Goal: Information Seeking & Learning: Understand process/instructions

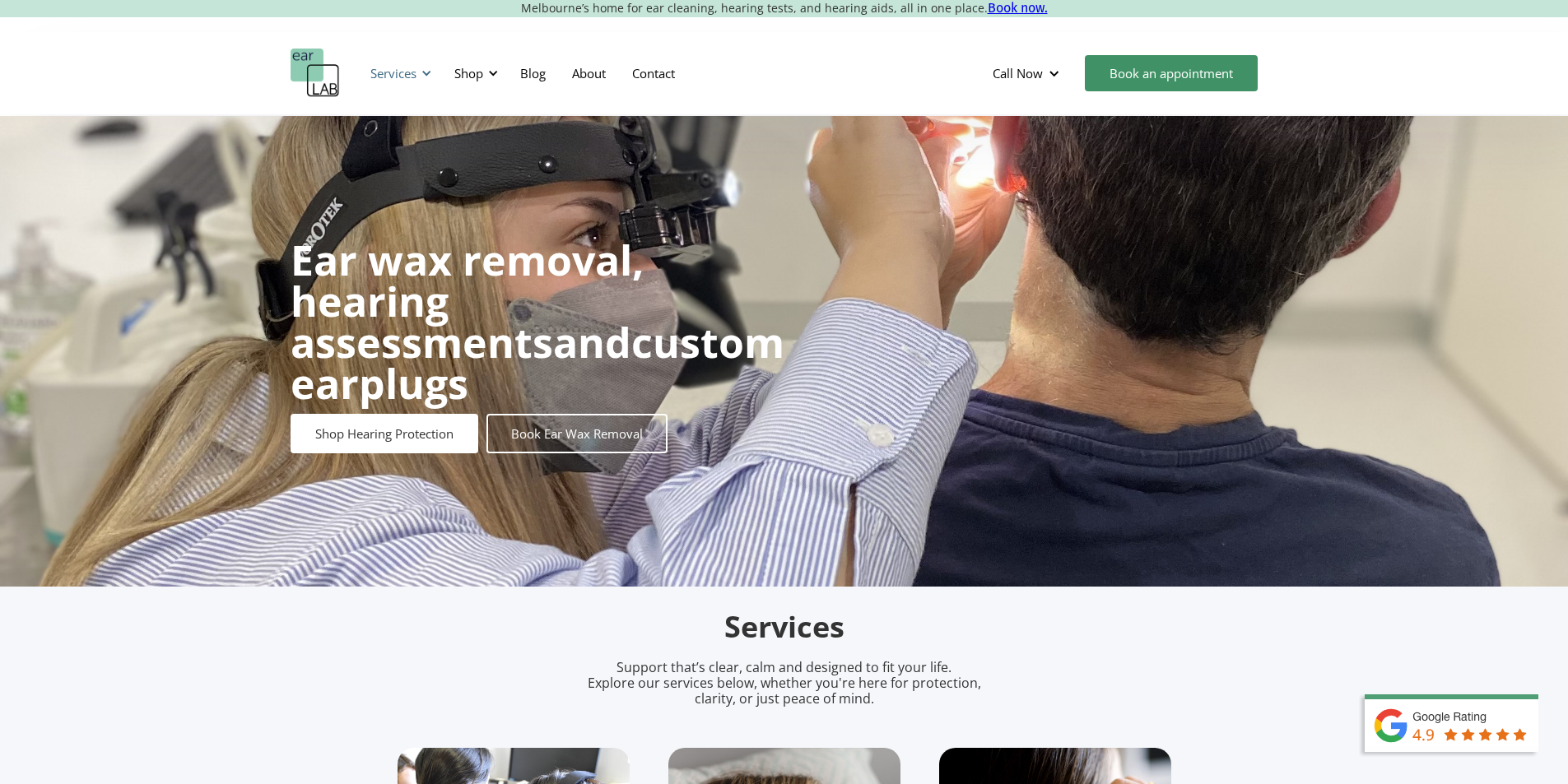
click at [421, 73] on div at bounding box center [426, 73] width 12 height 12
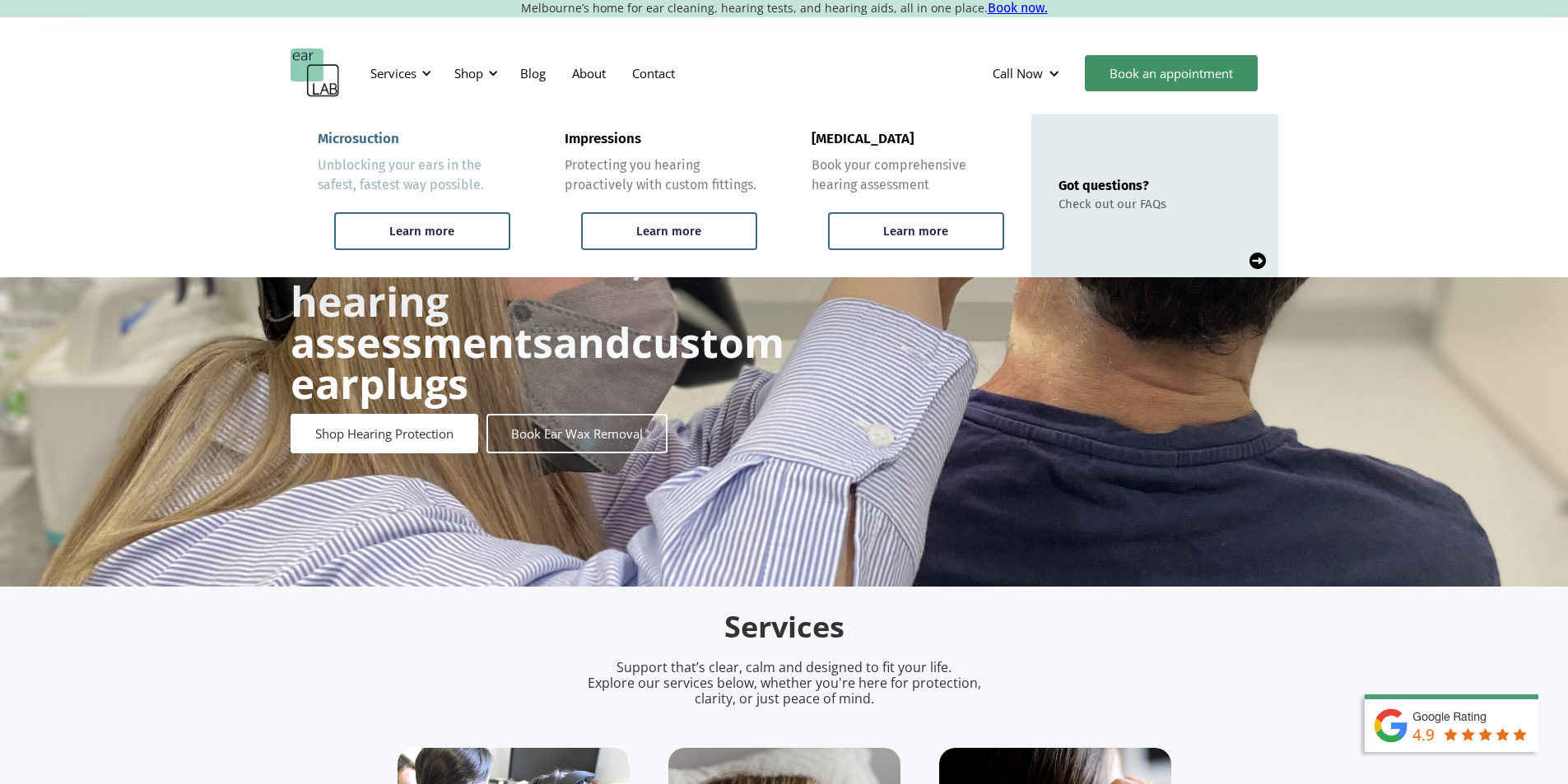
click at [364, 139] on div "Microsuction" at bounding box center [359, 139] width 81 height 17
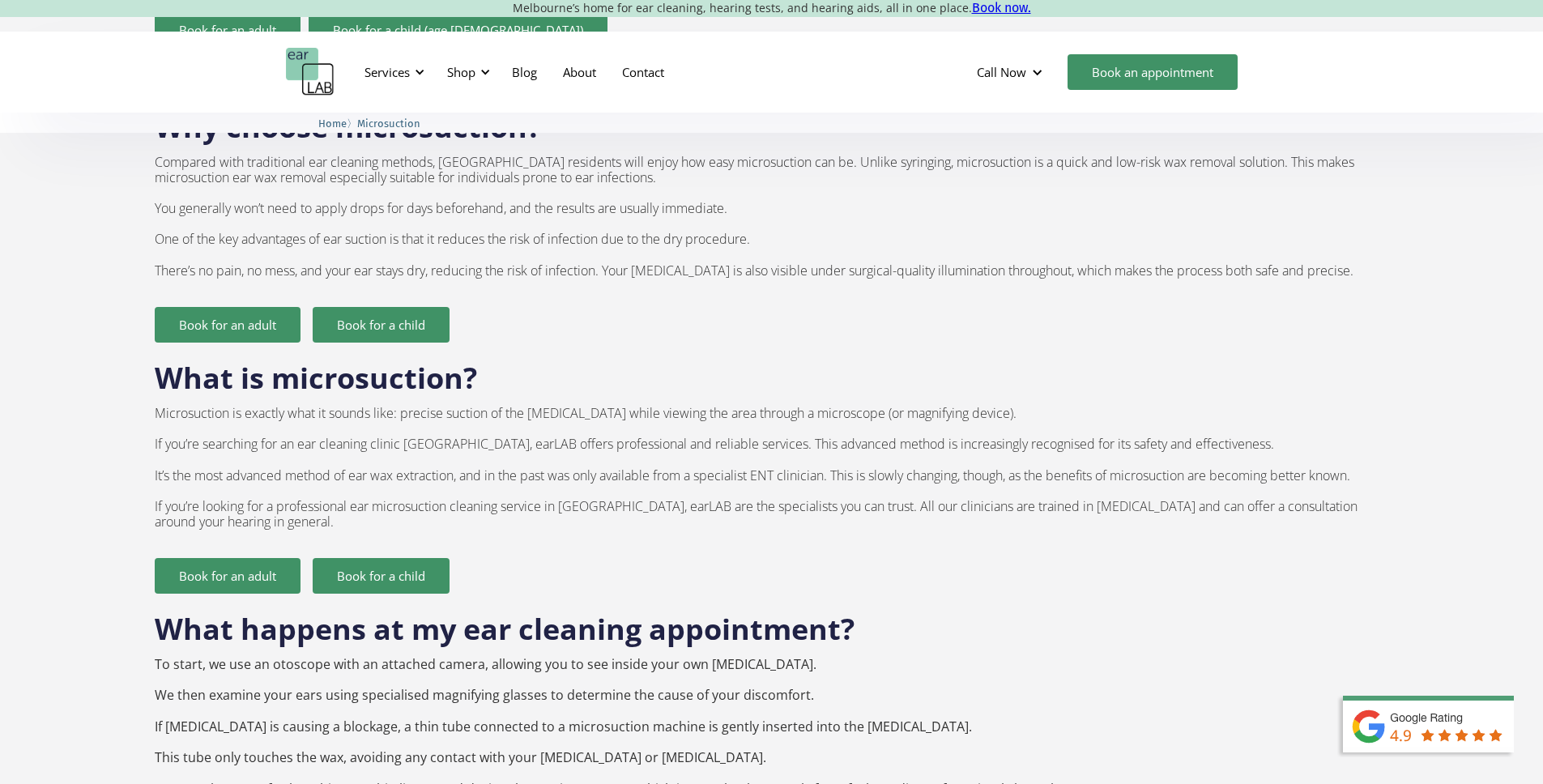
scroll to position [1571, 0]
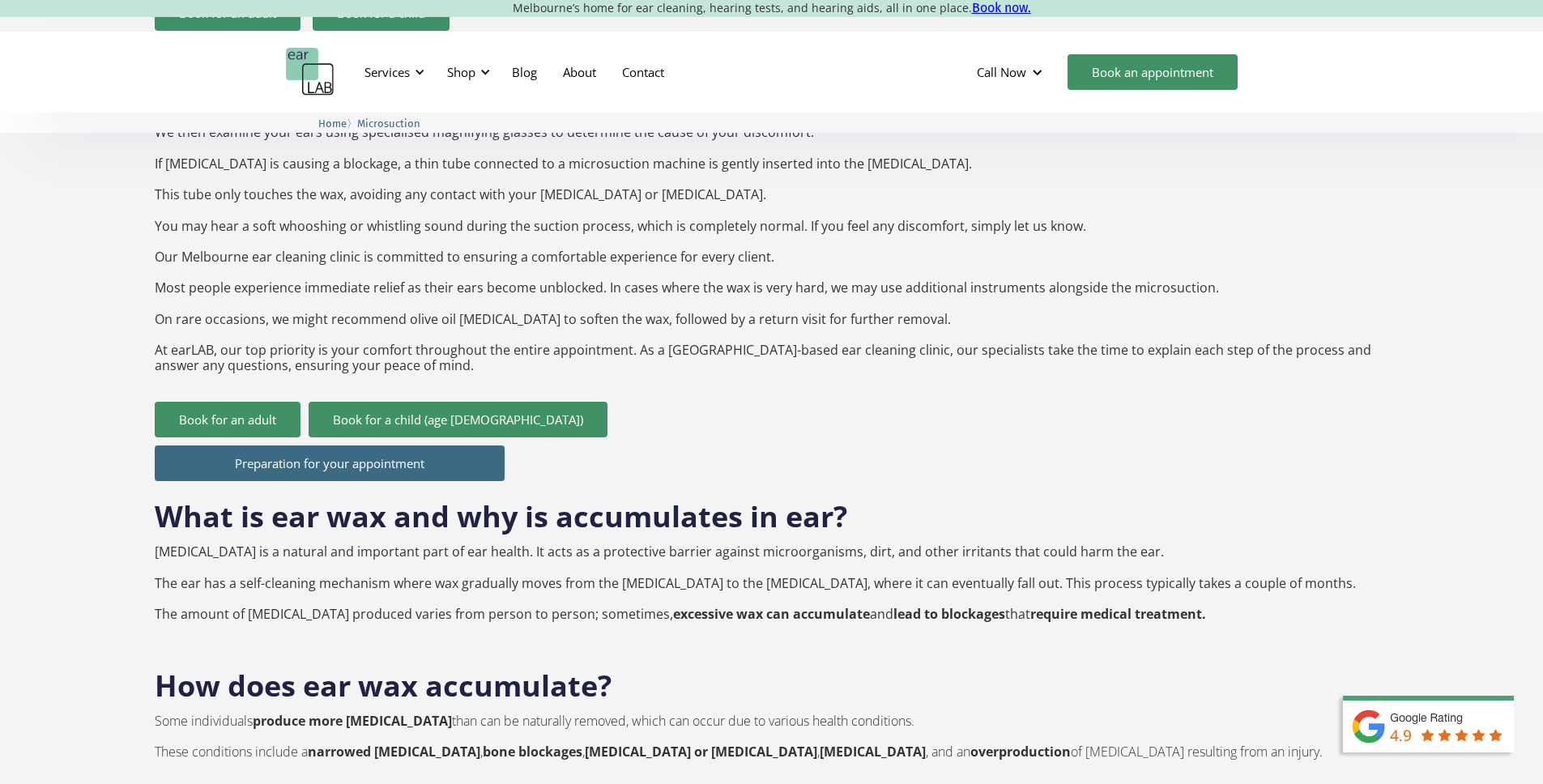
click at [1344, 318] on p "To start, we use an otoscope with an attached camera, allowing you to see insid…" at bounding box center [772, 233] width 1235 height 280
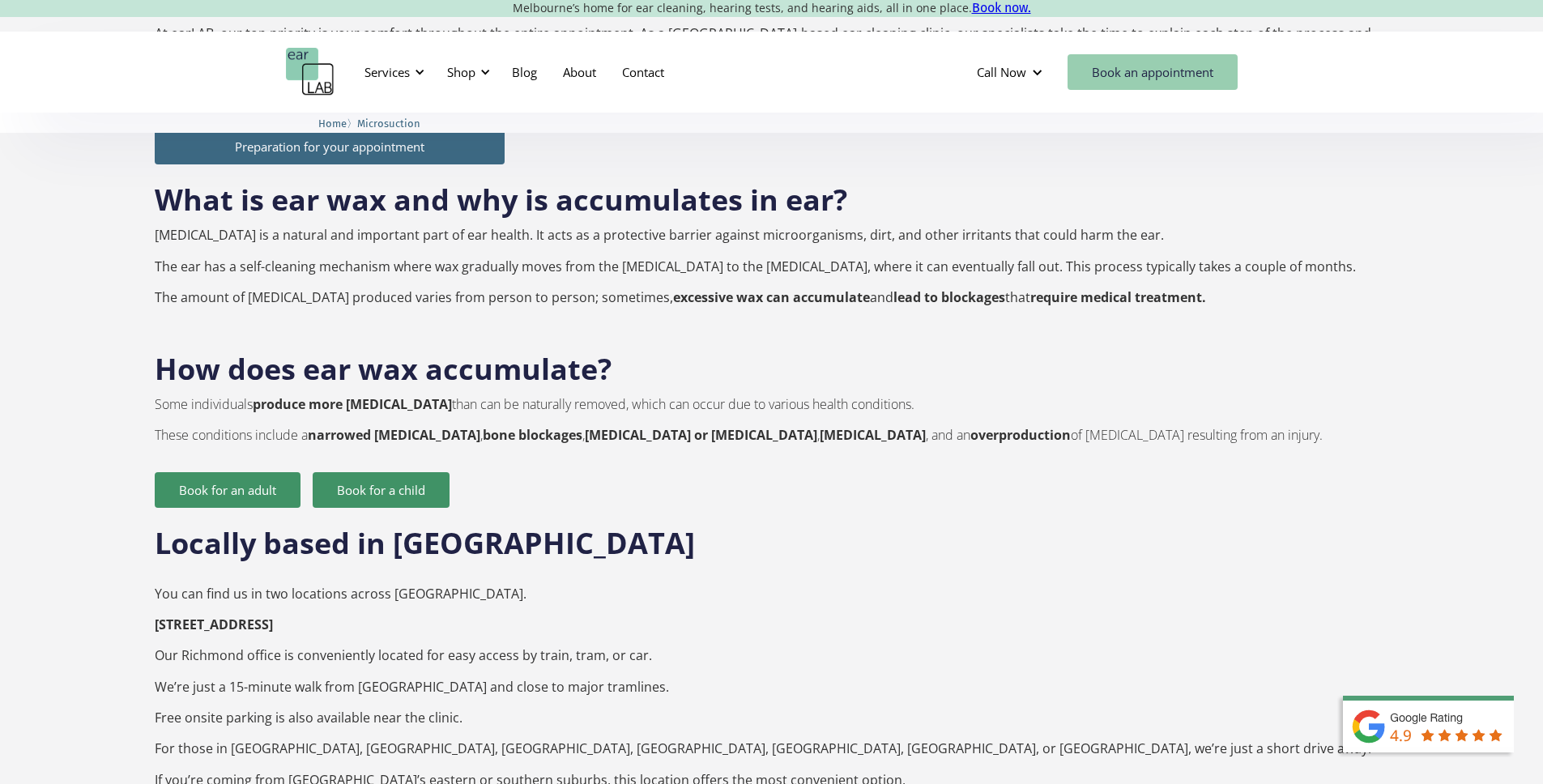
scroll to position [4270, 0]
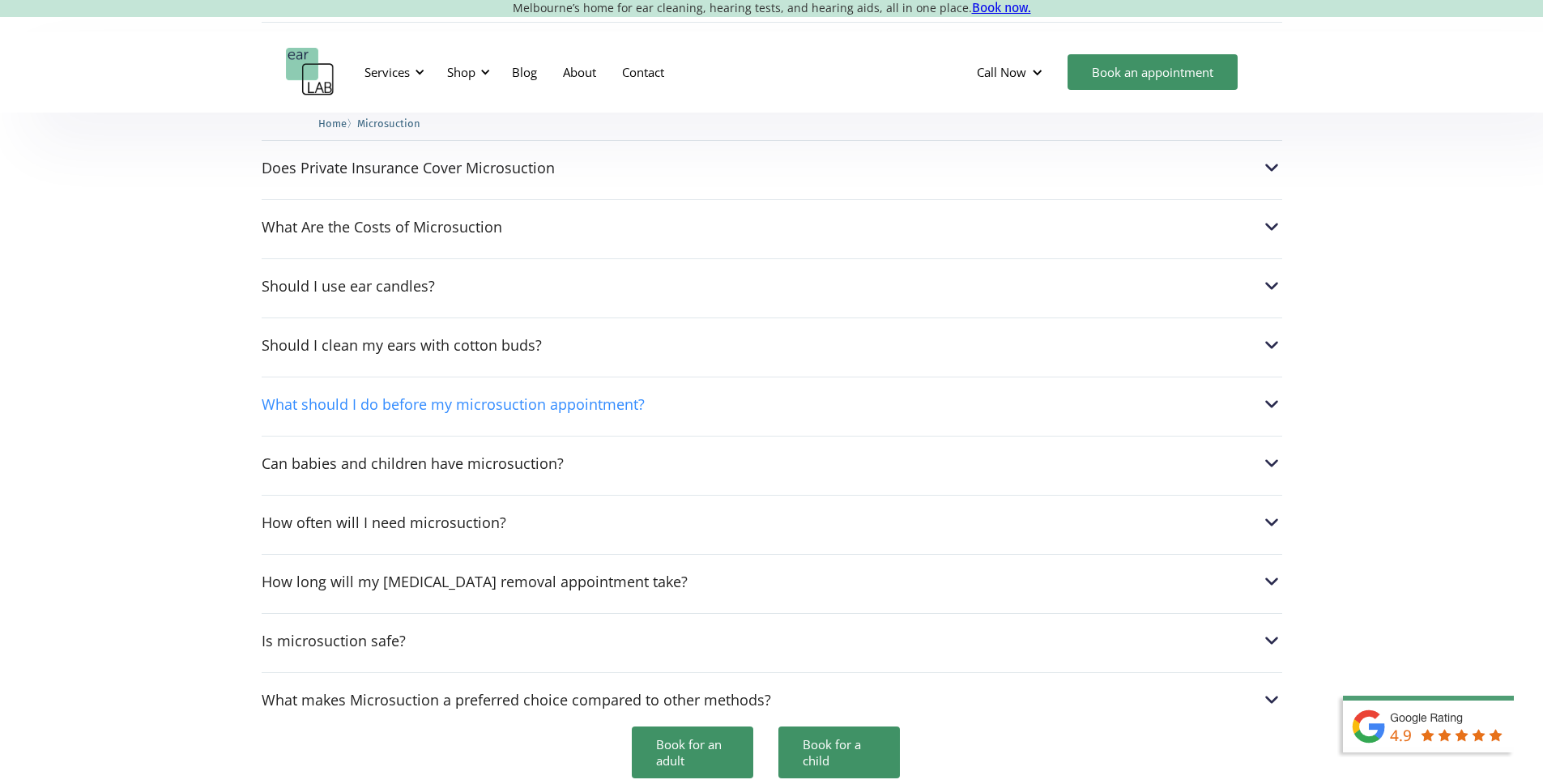
click at [1279, 394] on img at bounding box center [1271, 404] width 21 height 21
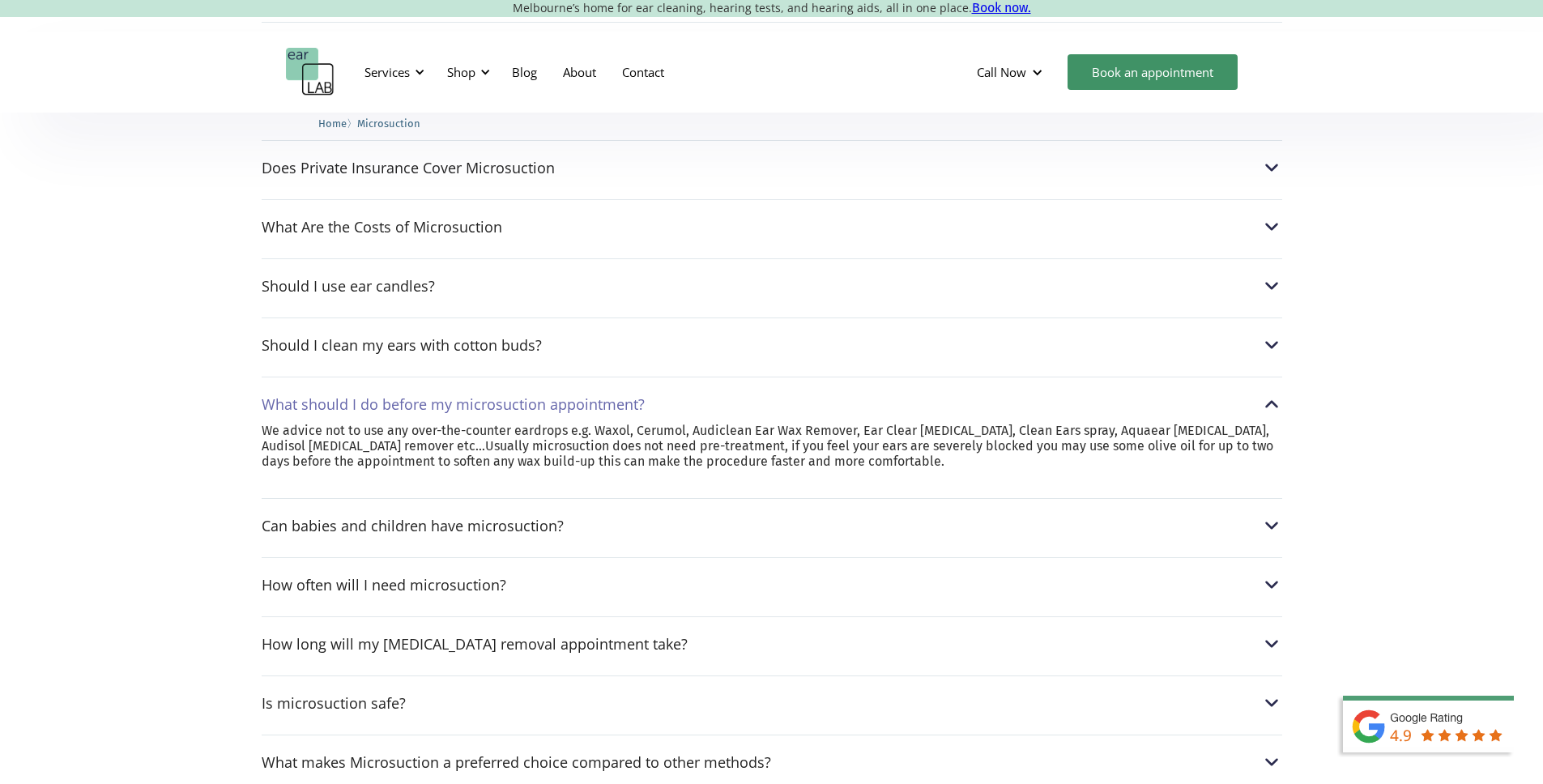
click at [1279, 394] on img at bounding box center [1271, 404] width 21 height 21
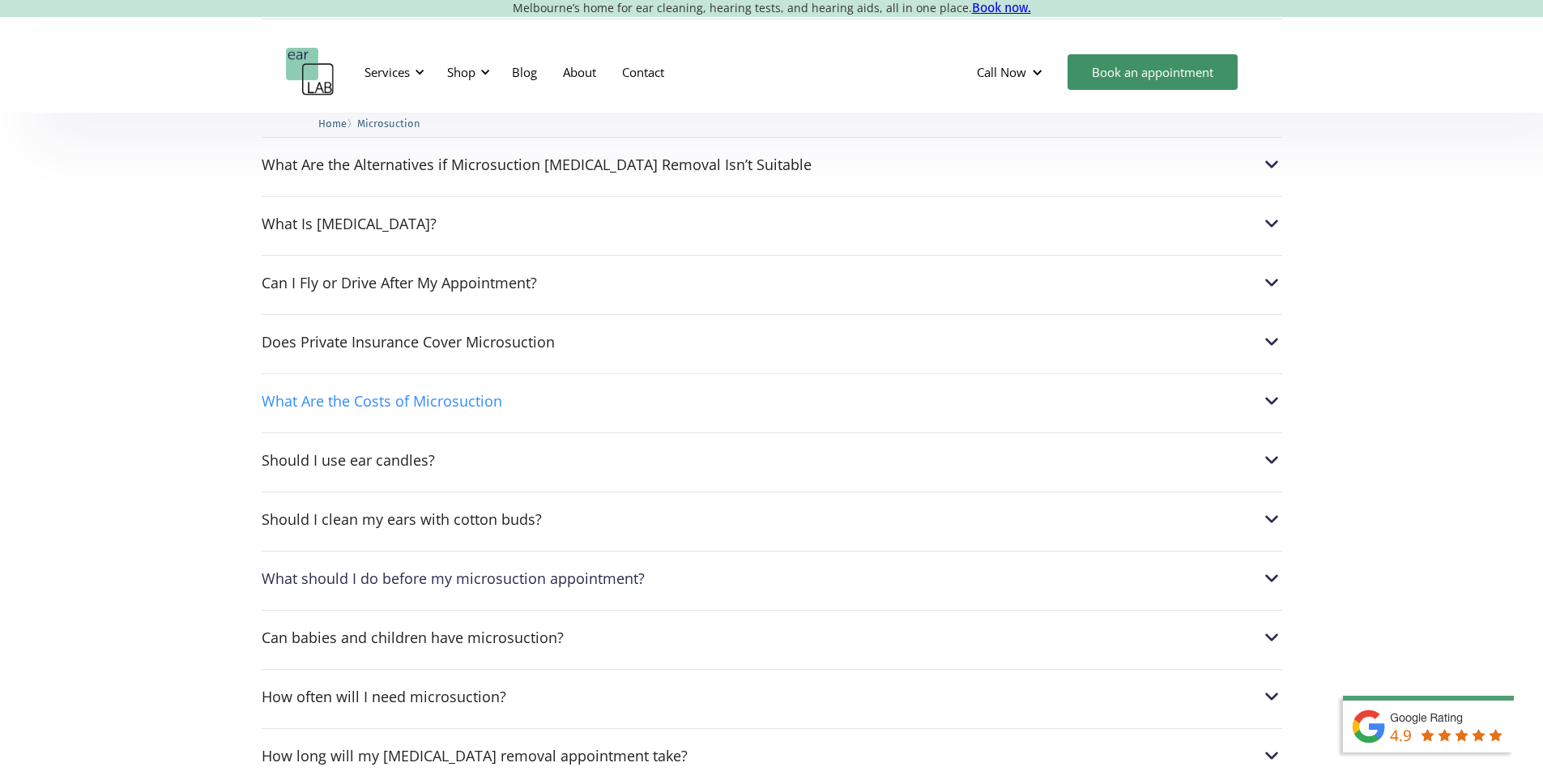
scroll to position [4020, 0]
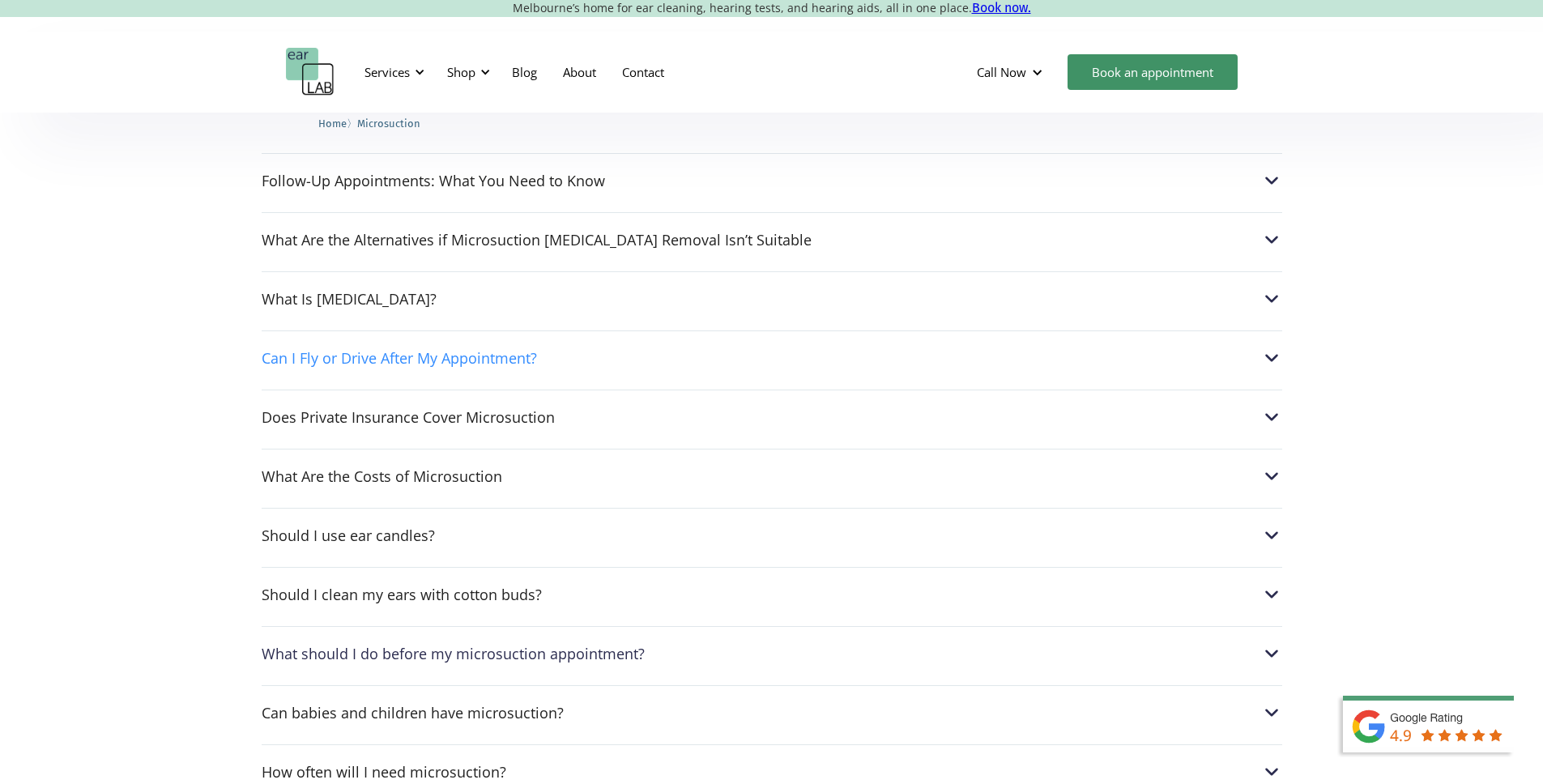
click at [1271, 348] on img at bounding box center [1271, 358] width 21 height 21
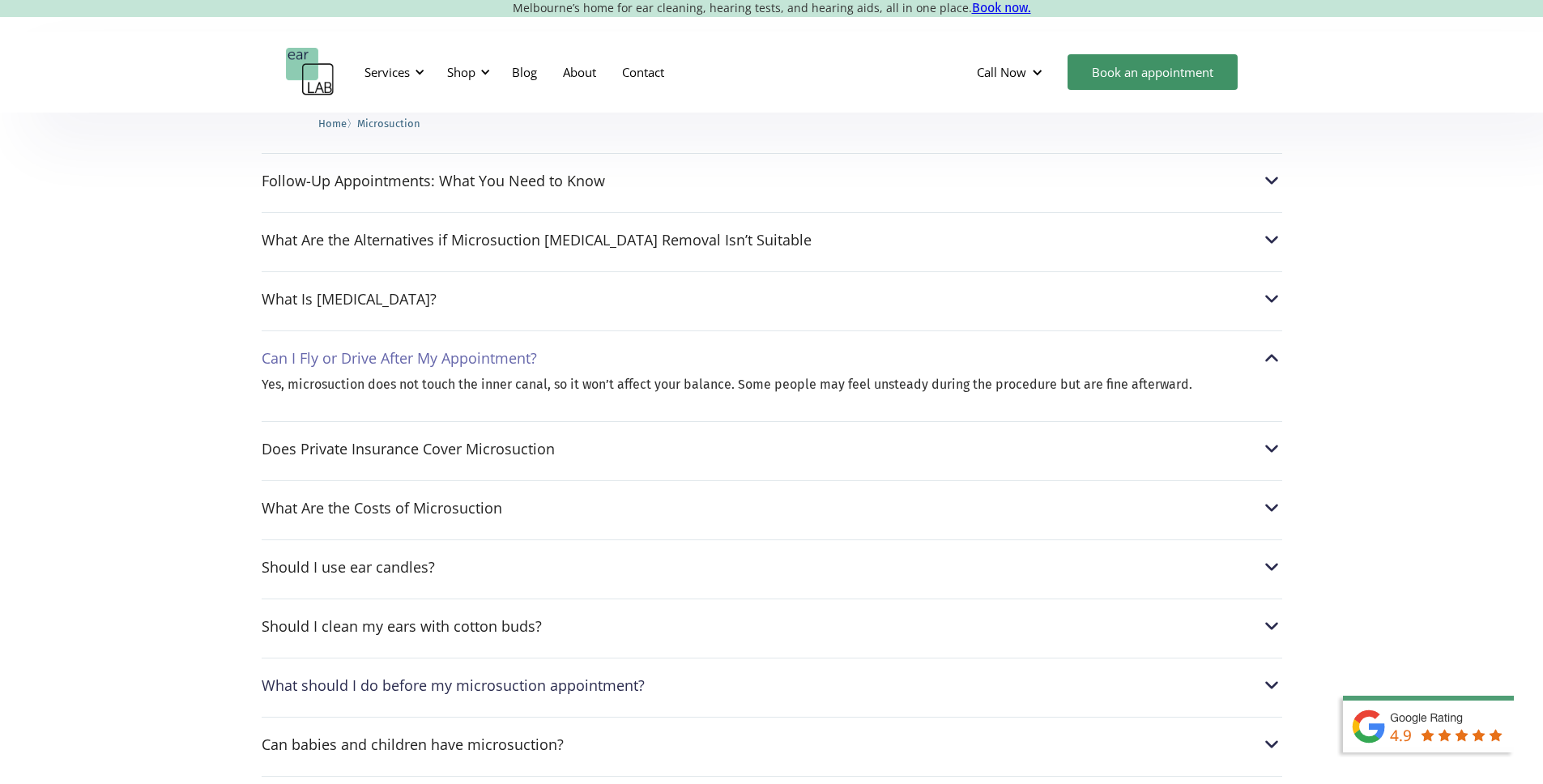
click at [1271, 348] on img at bounding box center [1271, 358] width 21 height 21
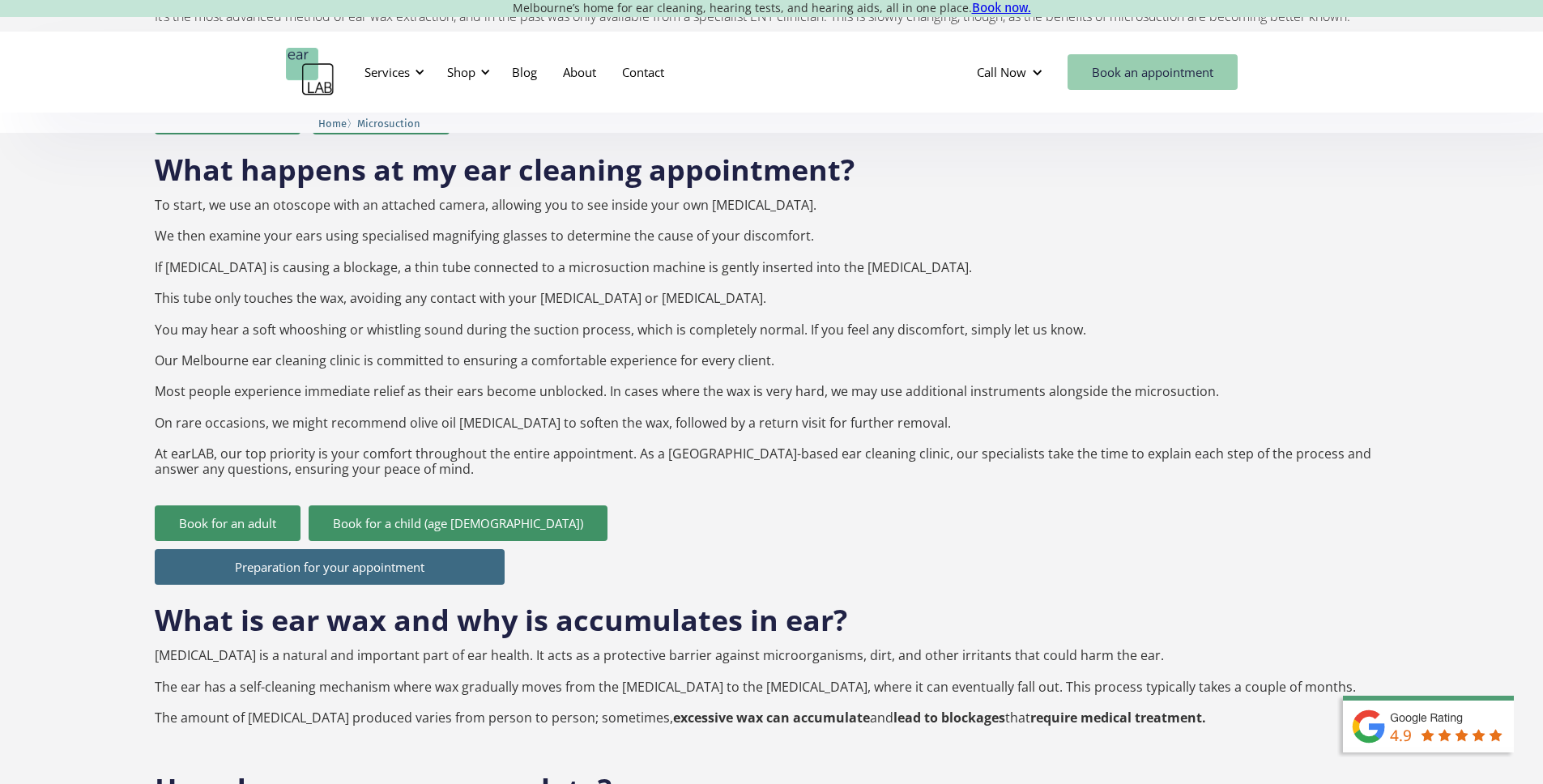
scroll to position [4270, 0]
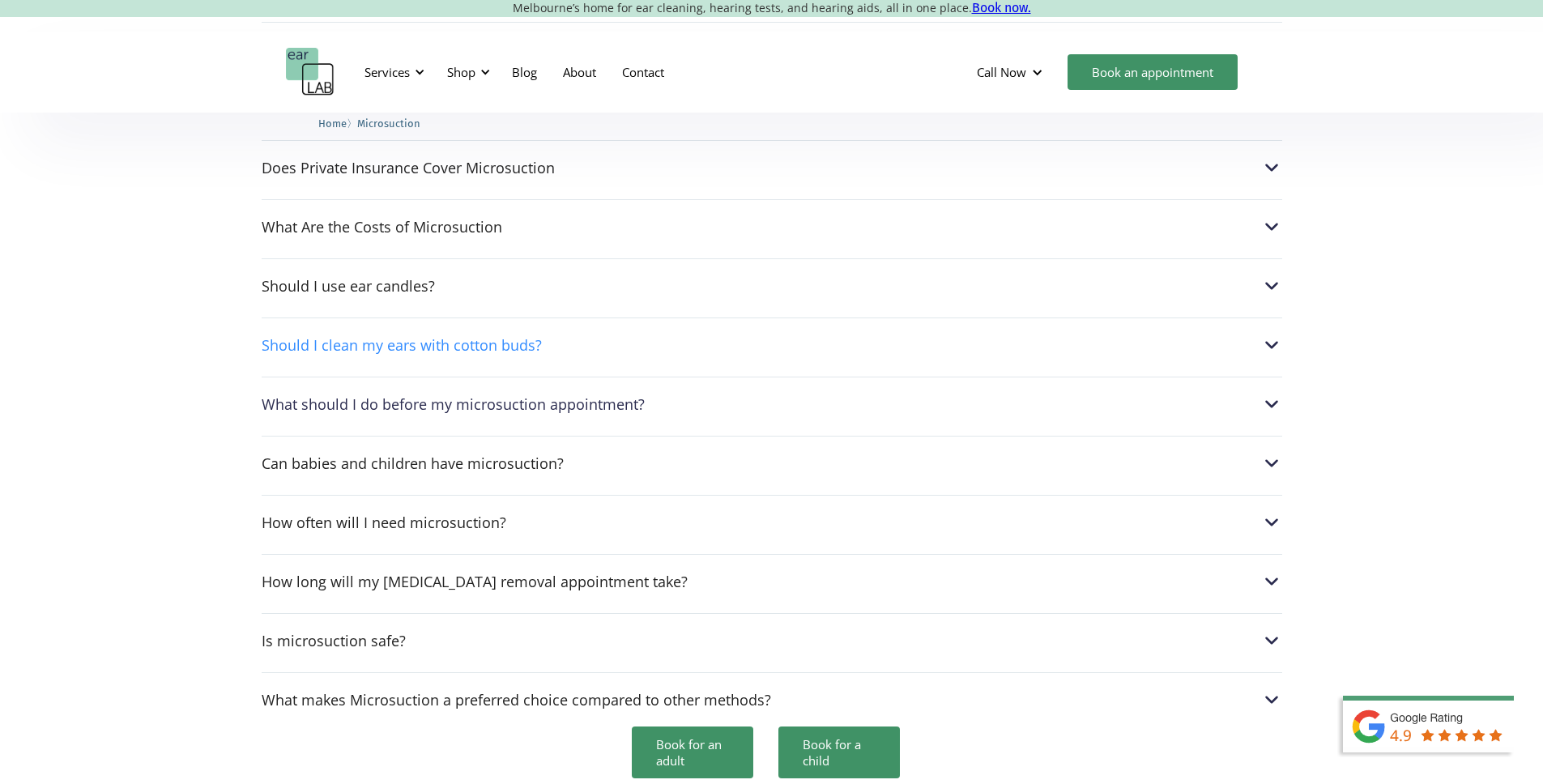
click at [1269, 335] on img at bounding box center [1271, 345] width 21 height 21
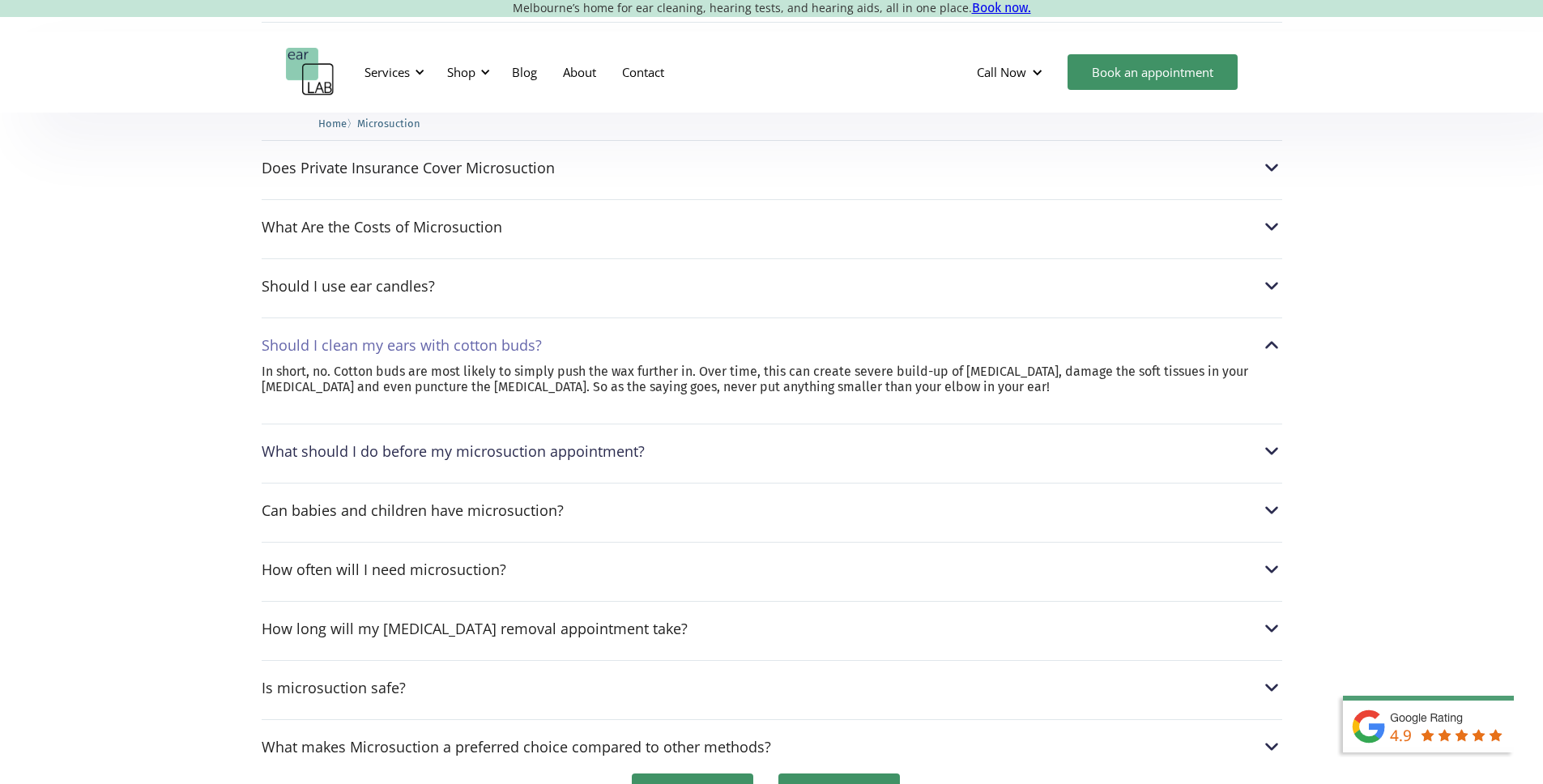
click at [1271, 335] on img at bounding box center [1271, 345] width 21 height 21
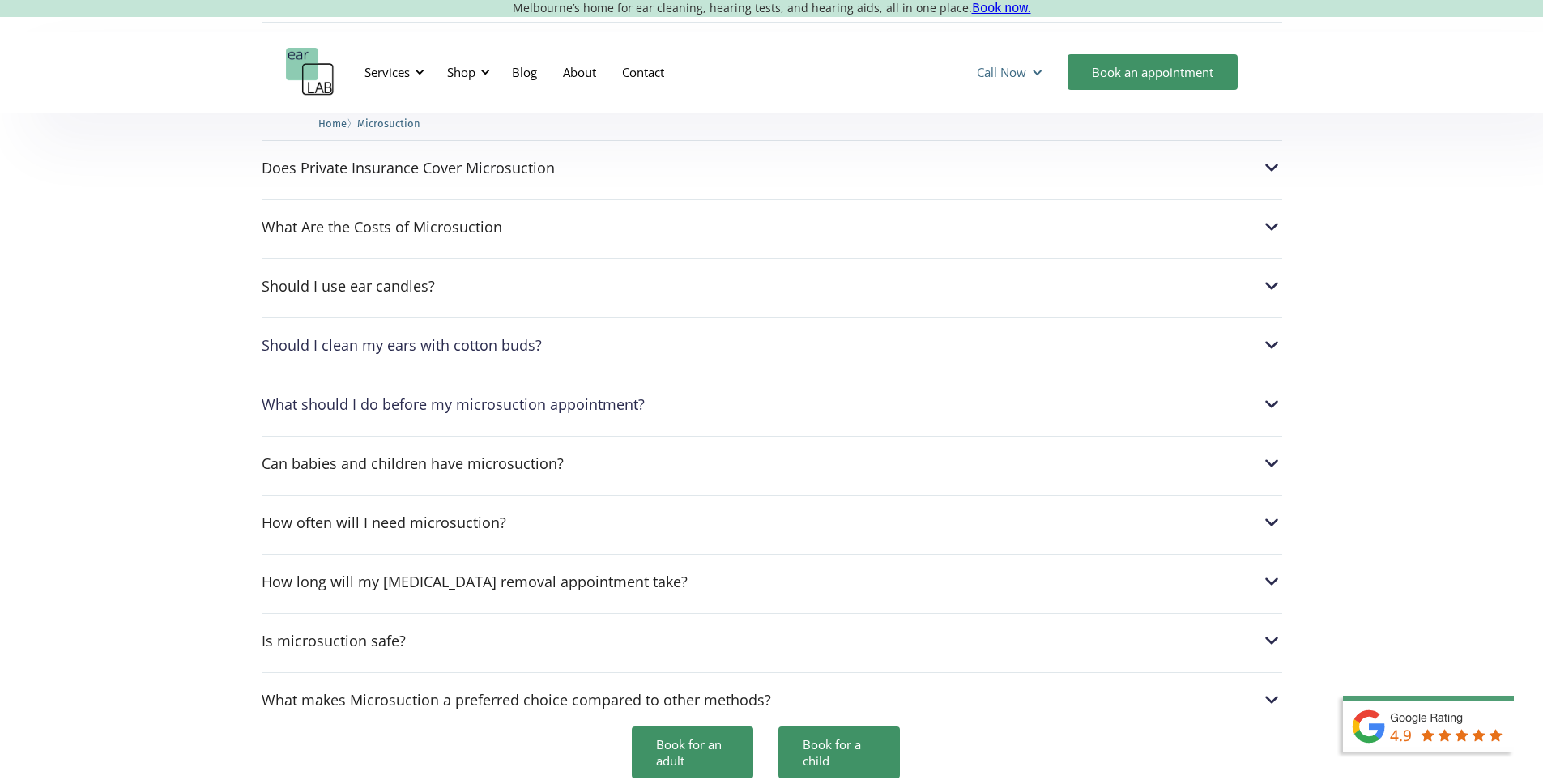
scroll to position [1467, 0]
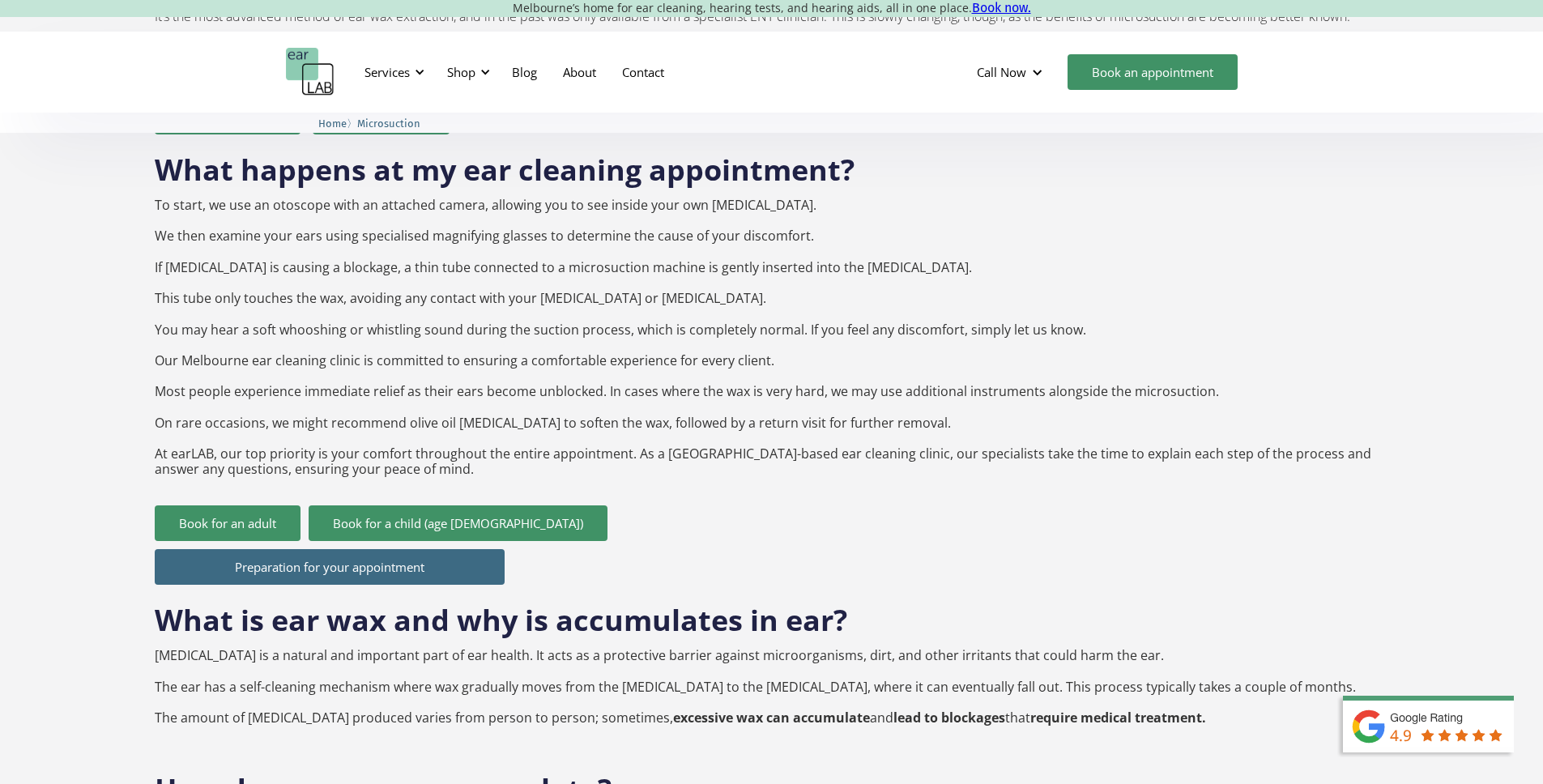
click at [386, 549] on link "Preparation for your appointment" at bounding box center [330, 566] width 350 height 36
